Goal: Complete application form

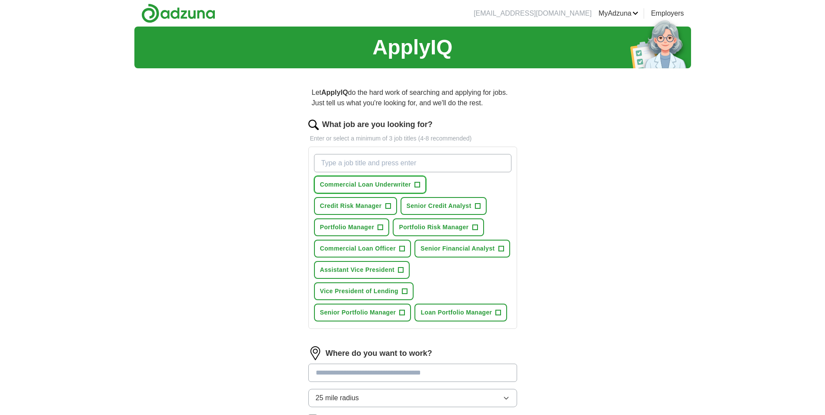
click at [417, 183] on span "+" at bounding box center [417, 184] width 5 height 7
click at [475, 226] on span "+" at bounding box center [475, 227] width 5 height 7
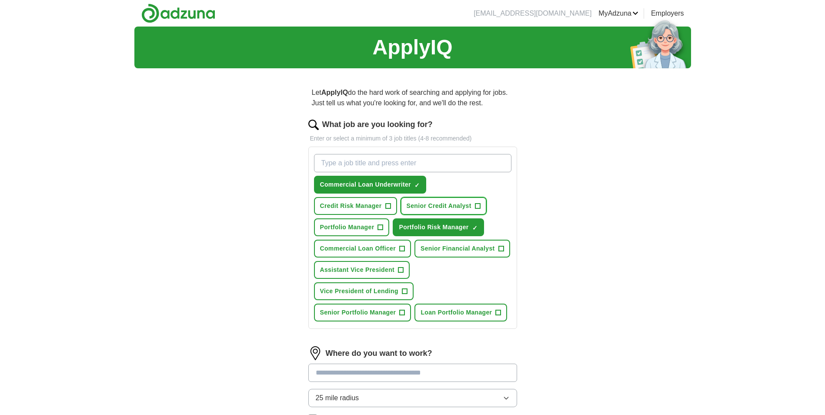
click at [476, 206] on span "+" at bounding box center [477, 206] width 5 height 7
click at [403, 246] on span "+" at bounding box center [402, 248] width 5 height 7
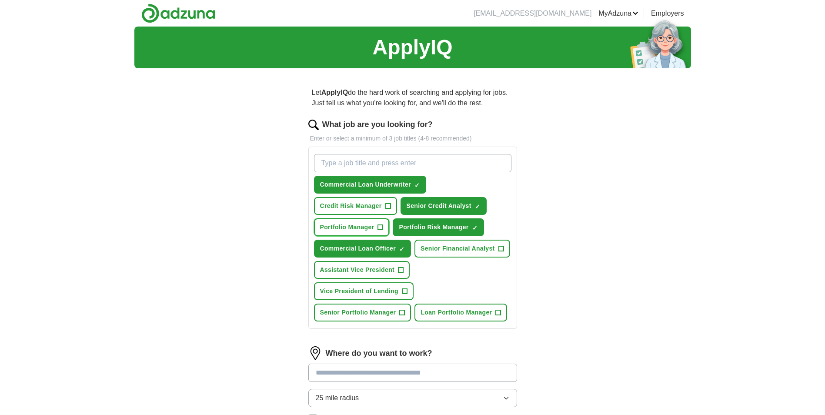
click at [382, 226] on span "+" at bounding box center [380, 227] width 5 height 7
click at [496, 312] on span "+" at bounding box center [498, 312] width 5 height 7
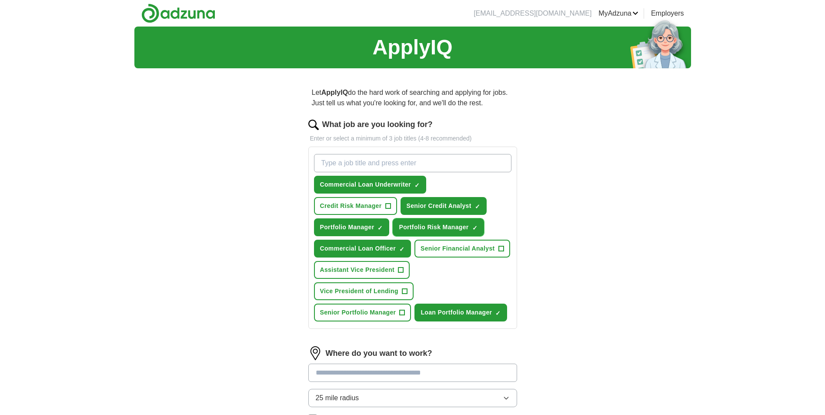
click at [0, 0] on span "×" at bounding box center [0, 0] width 0 height 0
click at [401, 270] on span "+" at bounding box center [401, 270] width 5 height 7
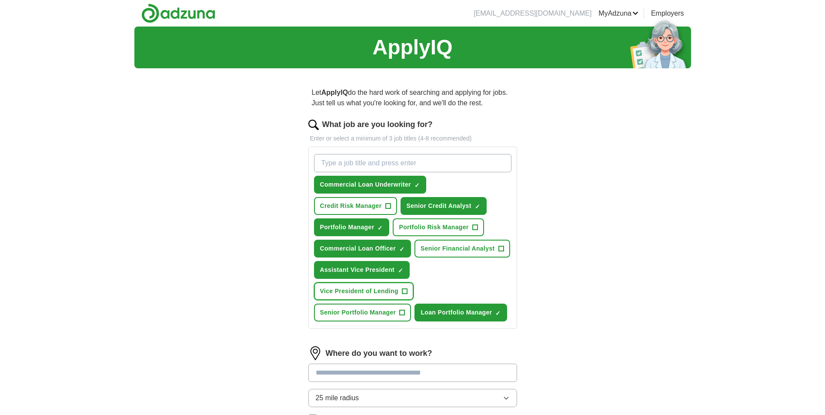
click at [404, 292] on span "+" at bounding box center [404, 291] width 5 height 7
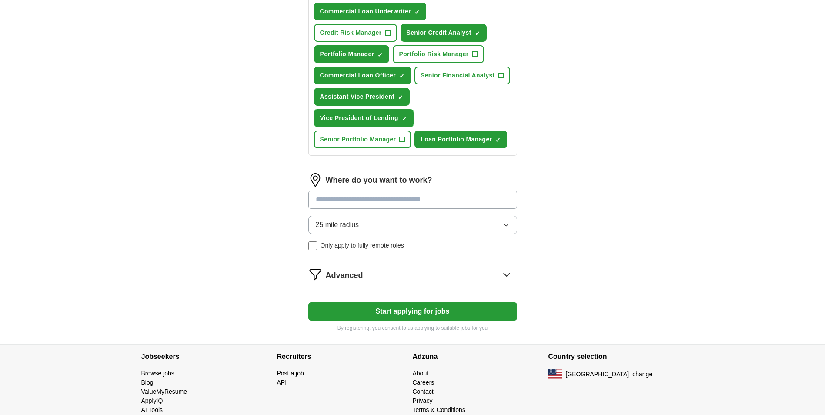
scroll to position [174, 0]
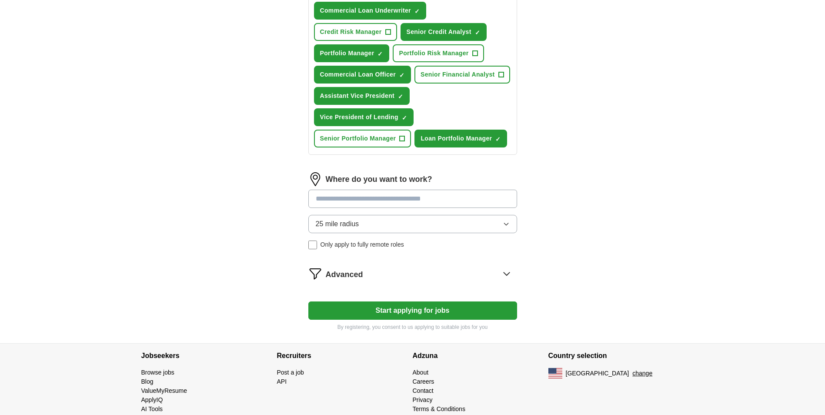
click at [399, 197] on input at bounding box center [412, 199] width 209 height 18
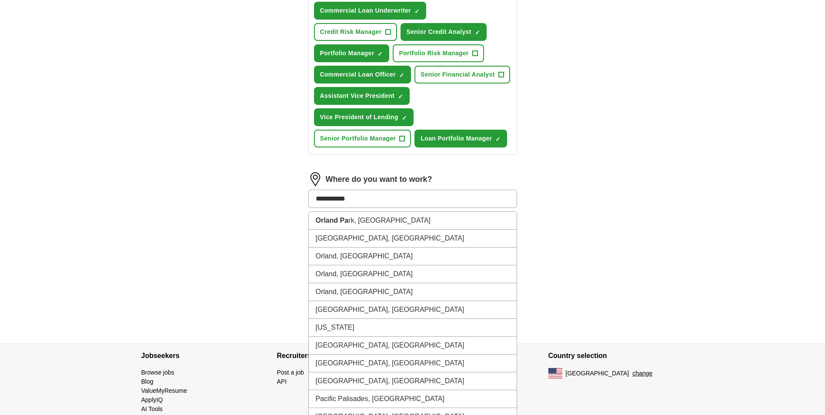
type input "**********"
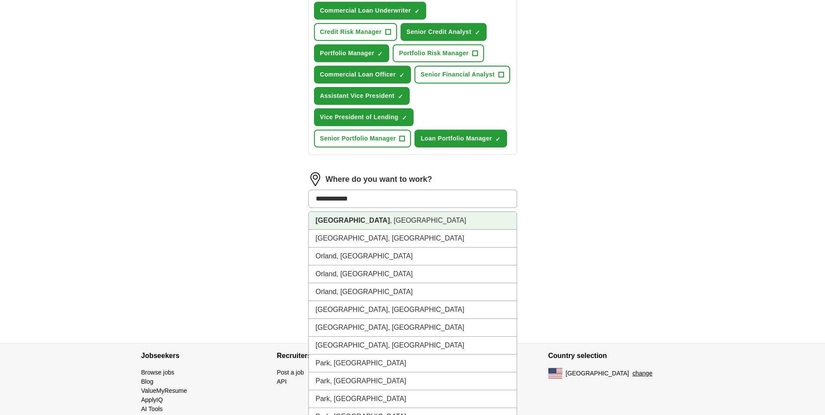
click at [353, 221] on strong "[GEOGRAPHIC_DATA]" at bounding box center [353, 220] width 74 height 7
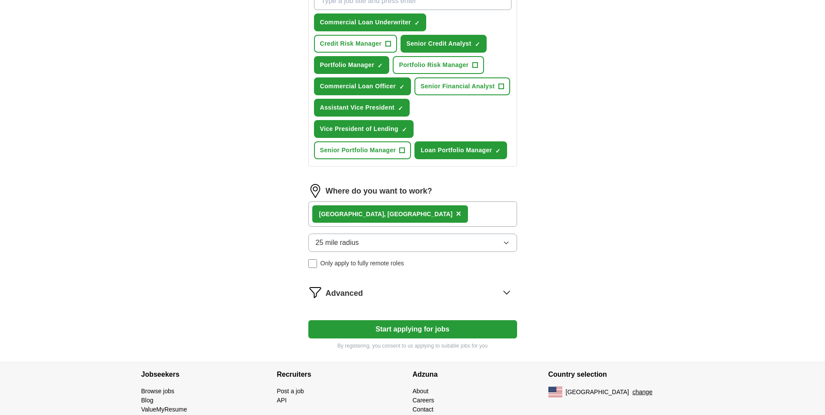
scroll to position [197, 0]
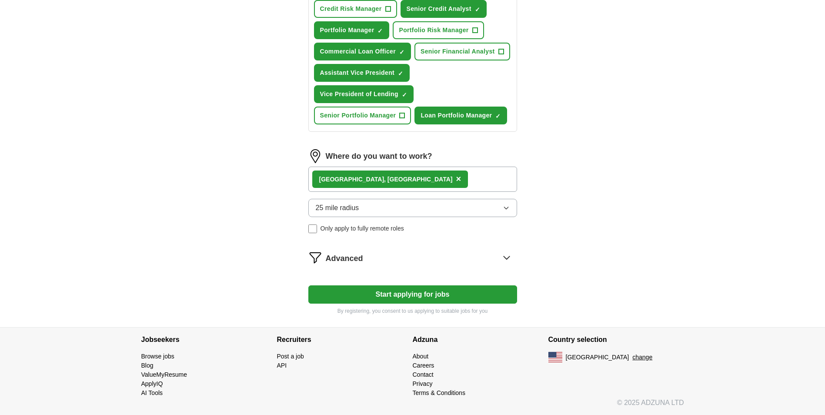
click at [406, 298] on button "Start applying for jobs" at bounding box center [412, 294] width 209 height 18
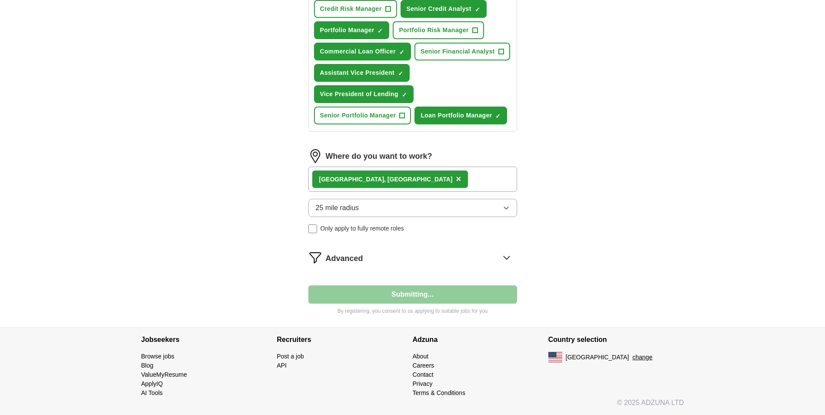
select select "**"
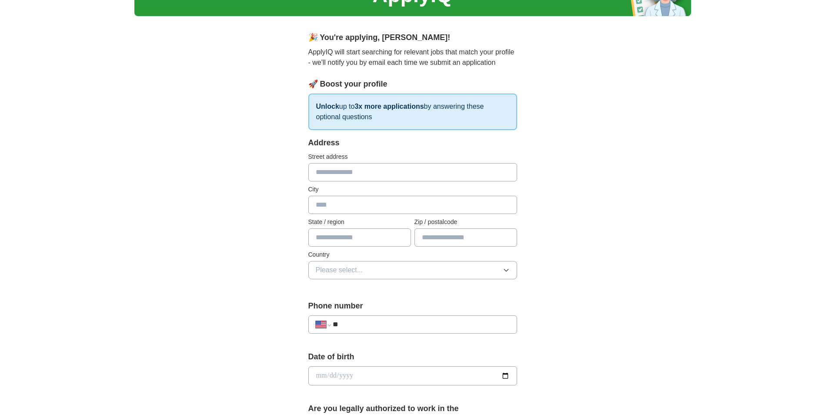
scroll to position [131, 0]
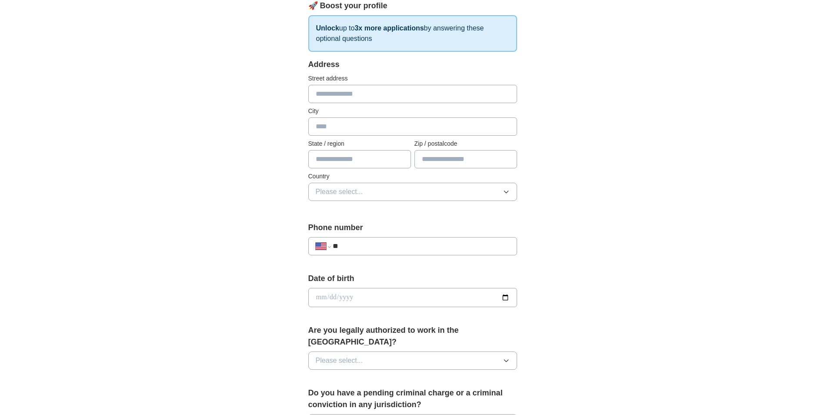
click at [381, 91] on input "text" at bounding box center [412, 94] width 209 height 18
type input "**********"
type input "**"
type input "*****"
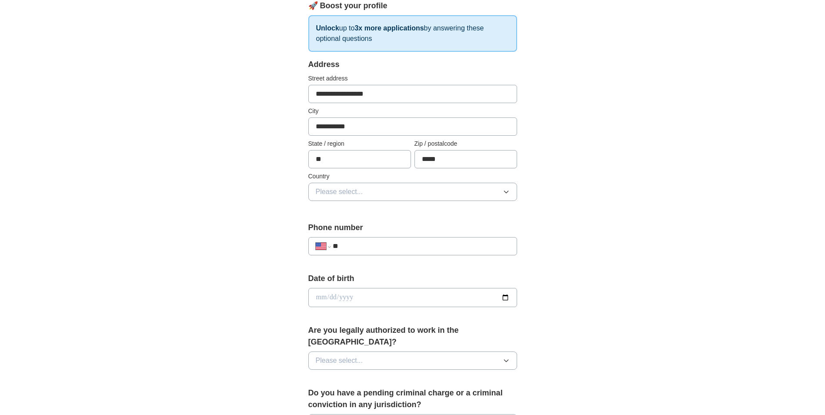
click at [402, 192] on button "Please select..." at bounding box center [412, 192] width 209 height 18
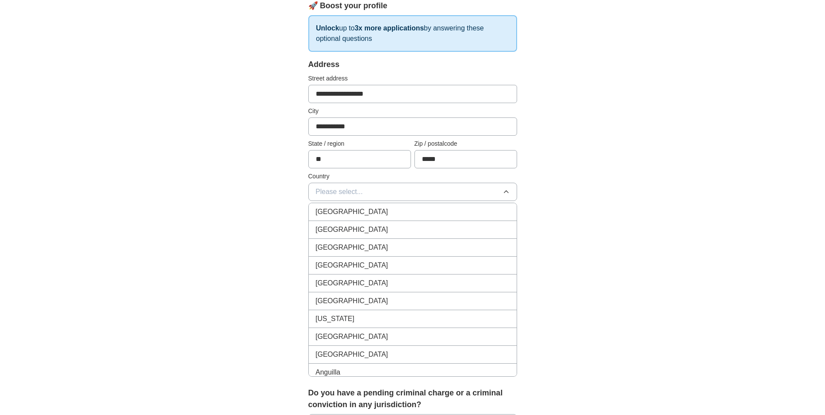
click at [354, 225] on span "[GEOGRAPHIC_DATA]" at bounding box center [352, 230] width 73 height 10
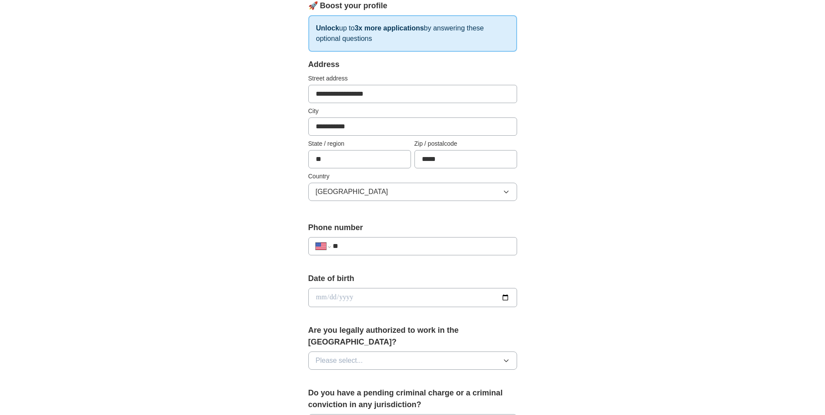
click at [397, 248] on input "**" at bounding box center [421, 246] width 177 height 10
type input "**********"
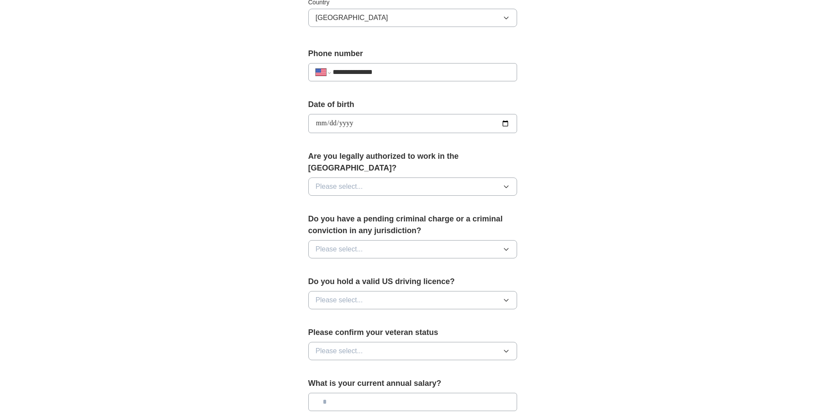
click at [511, 178] on button "Please select..." at bounding box center [412, 187] width 209 height 18
click at [379, 201] on div "Yes" at bounding box center [413, 206] width 194 height 10
click at [503, 246] on icon "button" at bounding box center [506, 249] width 7 height 7
click at [365, 264] on div "Yes" at bounding box center [413, 269] width 194 height 10
click at [507, 240] on button "Yes" at bounding box center [412, 249] width 209 height 18
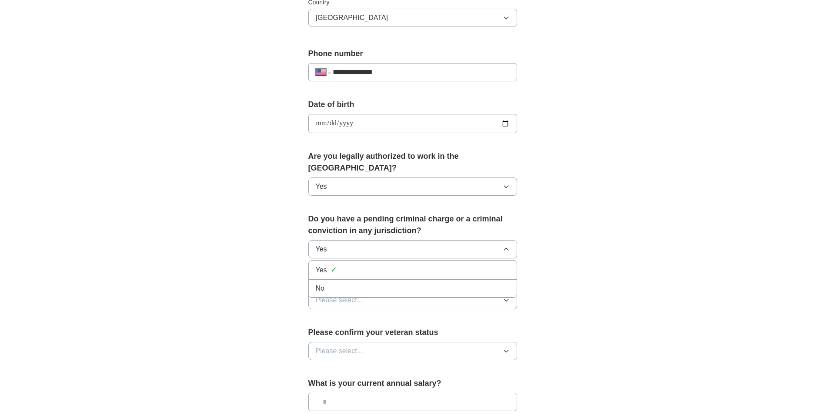
click at [329, 283] on div "No" at bounding box center [413, 288] width 194 height 10
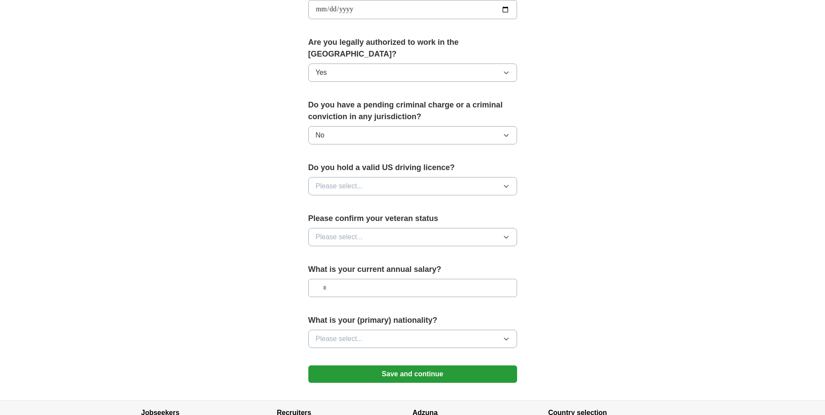
scroll to position [435, 0]
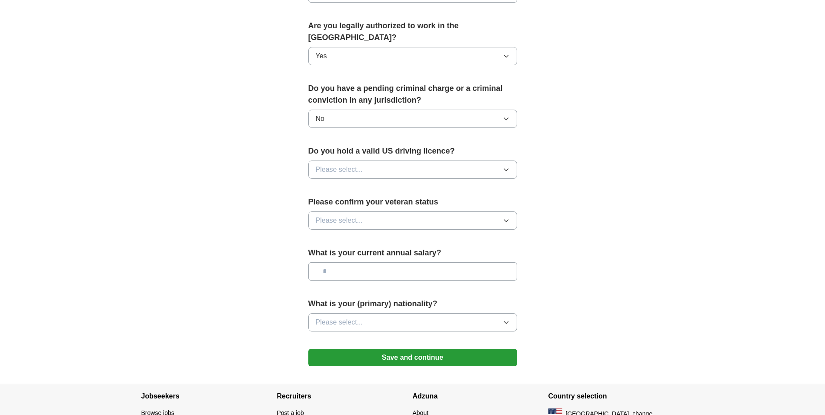
click at [510, 161] on button "Please select..." at bounding box center [412, 170] width 209 height 18
click at [359, 184] on div "Yes" at bounding box center [413, 189] width 194 height 10
click at [504, 220] on icon "button" at bounding box center [506, 221] width 4 height 2
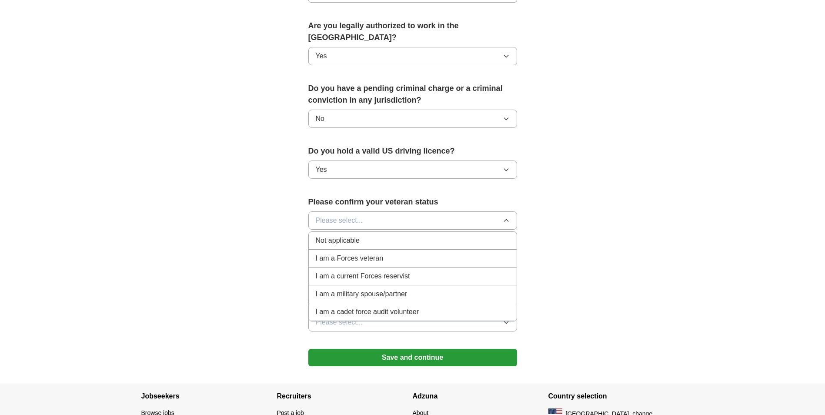
click at [377, 235] on div "Not applicable" at bounding box center [413, 240] width 194 height 10
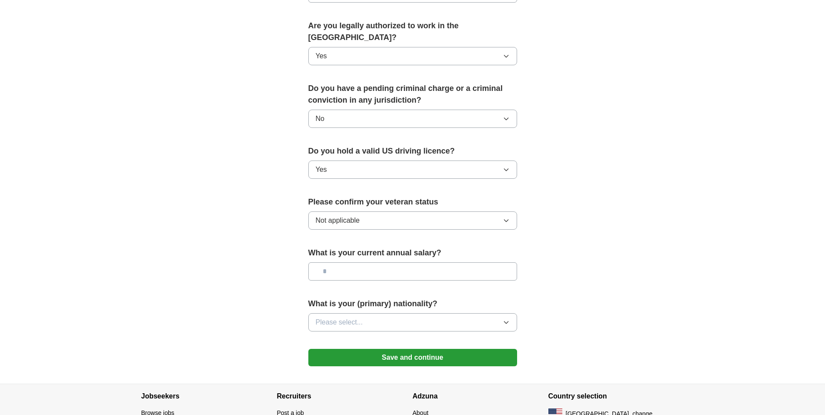
click at [454, 262] on input "text" at bounding box center [412, 271] width 209 height 18
type input "*******"
click at [509, 319] on icon "button" at bounding box center [506, 322] width 7 height 7
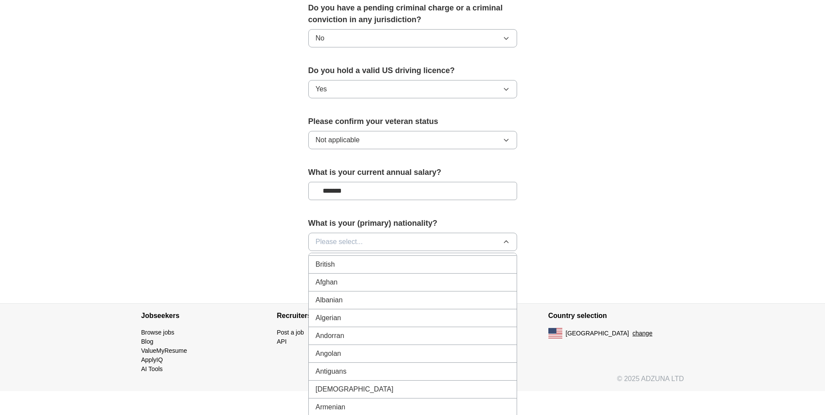
scroll to position [0, 0]
click at [380, 257] on div "American" at bounding box center [413, 262] width 194 height 10
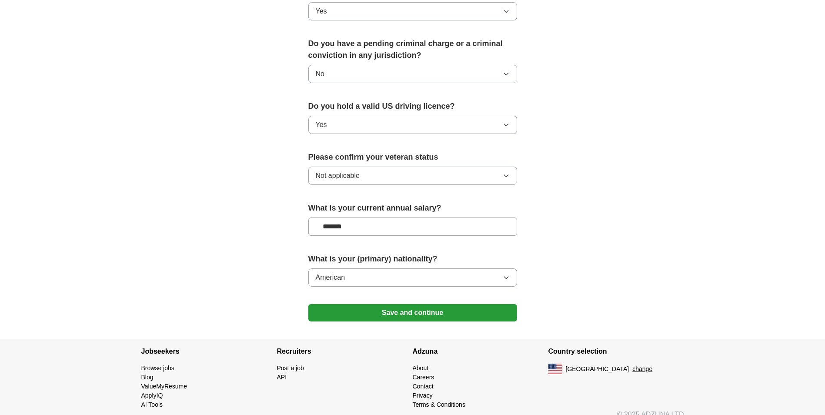
click at [410, 304] on button "Save and continue" at bounding box center [412, 312] width 209 height 17
